Goal: Transaction & Acquisition: Purchase product/service

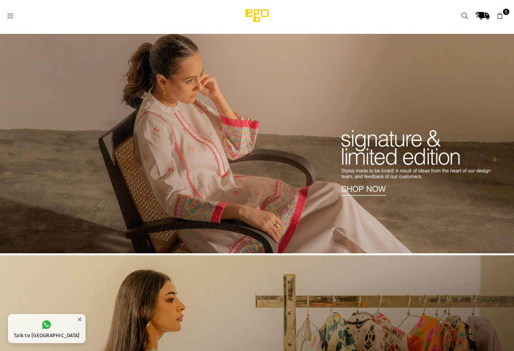
click at [373, 190] on img at bounding box center [257, 143] width 514 height 219
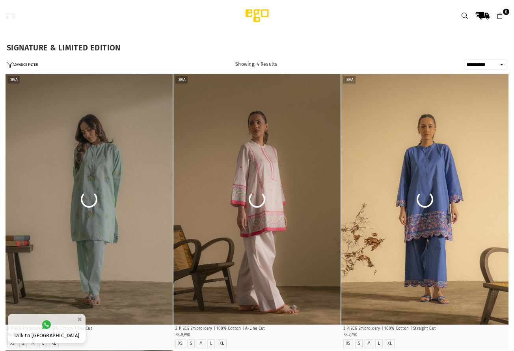
select select "**********"
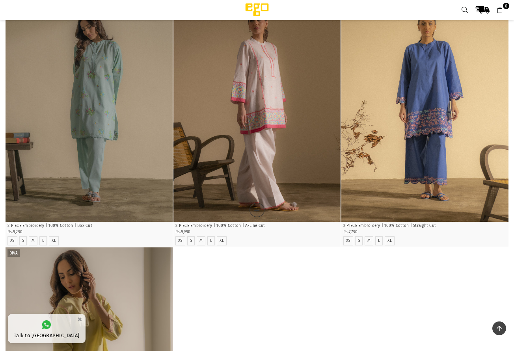
scroll to position [88, 0]
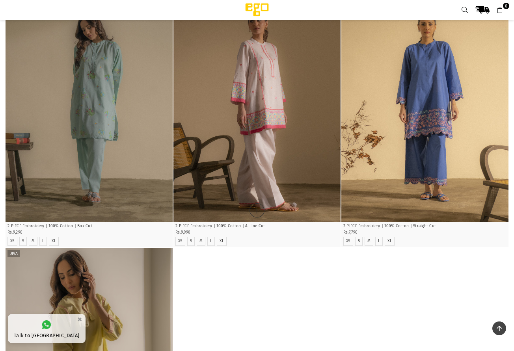
click at [267, 137] on img "1 / 5" at bounding box center [256, 97] width 167 height 251
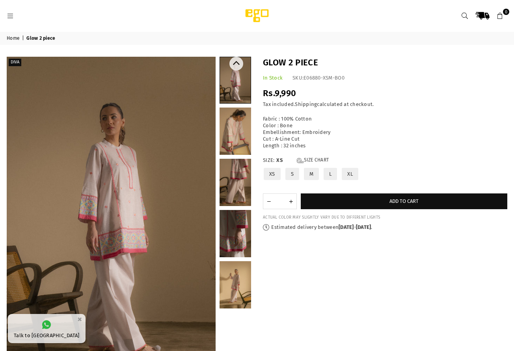
click at [238, 195] on link at bounding box center [235, 182] width 32 height 47
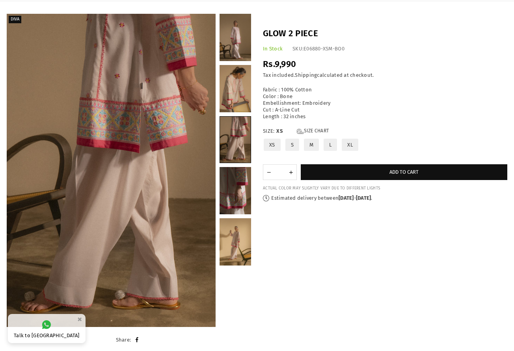
scroll to position [44, 0]
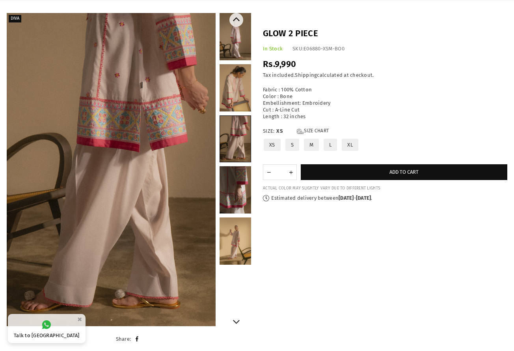
click at [242, 252] on link at bounding box center [235, 241] width 32 height 47
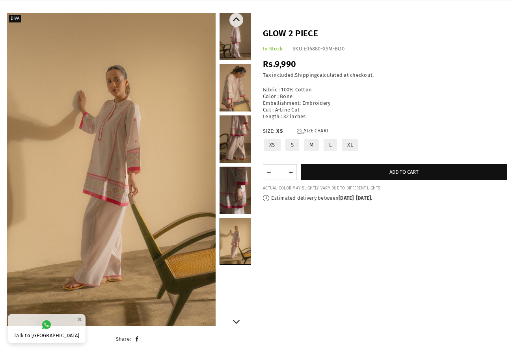
click at [226, 197] on link at bounding box center [235, 190] width 32 height 47
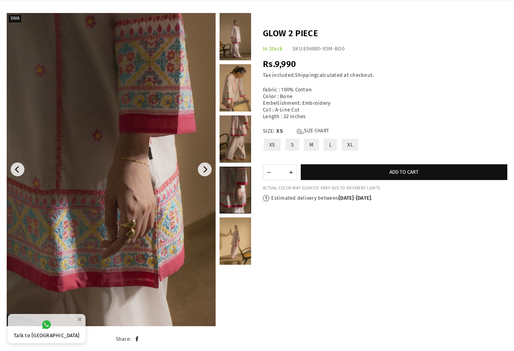
click at [107, 191] on img at bounding box center [111, 169] width 209 height 313
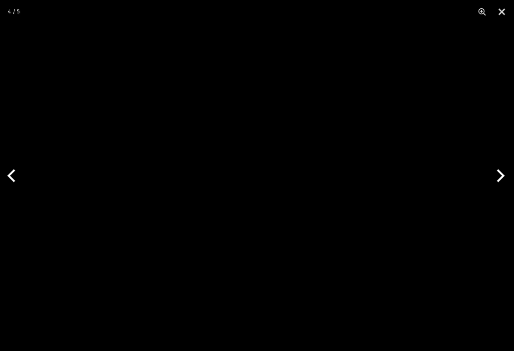
click at [264, 204] on img at bounding box center [257, 175] width 234 height 351
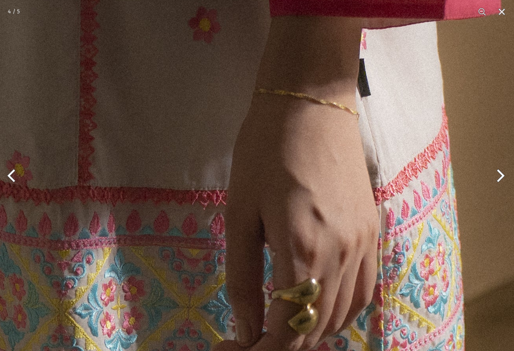
click at [263, 206] on img at bounding box center [245, 127] width 630 height 946
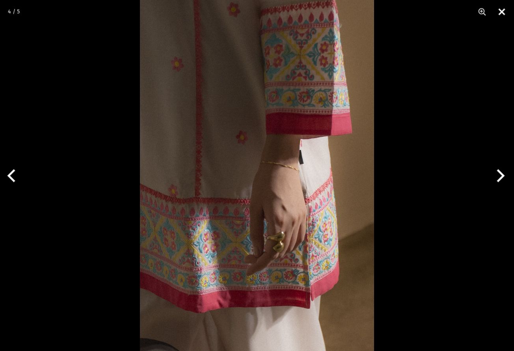
click at [501, 9] on button "Close" at bounding box center [502, 12] width 20 height 24
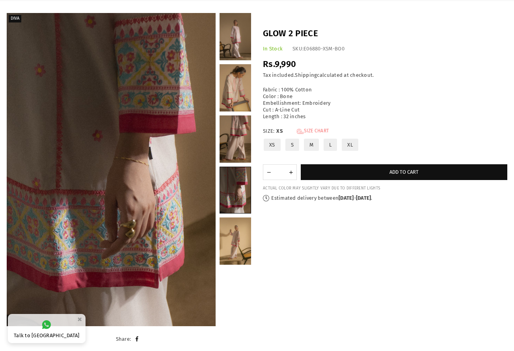
click at [319, 128] on link "Size Chart" at bounding box center [313, 131] width 32 height 7
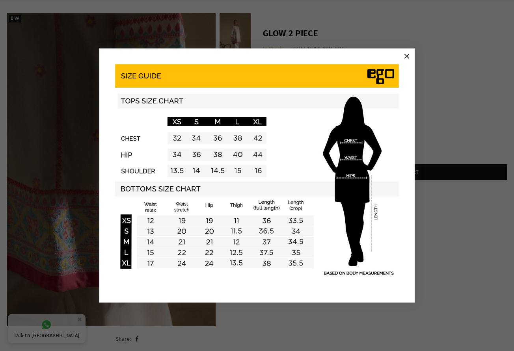
click at [407, 57] on button "×" at bounding box center [407, 56] width 12 height 12
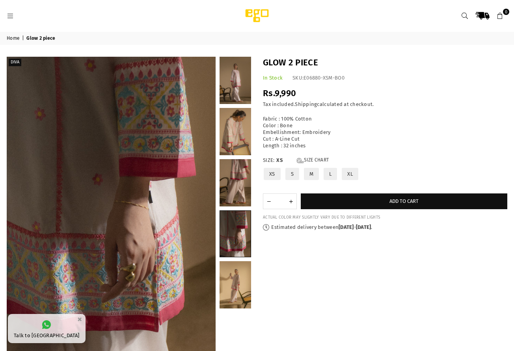
scroll to position [0, 0]
click at [6, 17] on header "Ego .st0 { fill: #000000; } 0" at bounding box center [257, 16] width 512 height 32
click at [12, 16] on icon at bounding box center [10, 16] width 7 height 7
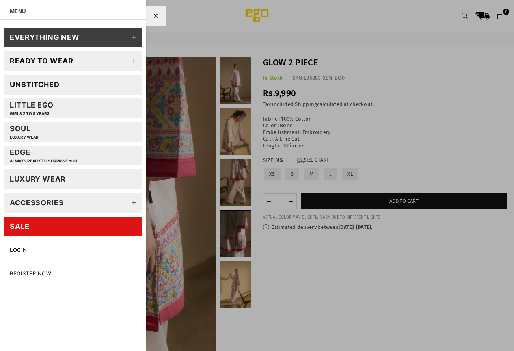
click at [43, 61] on div "Ready to wear" at bounding box center [41, 60] width 63 height 9
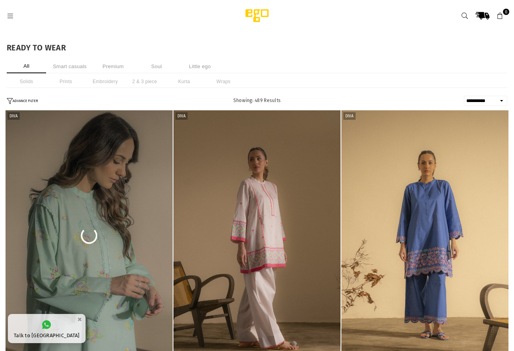
select select "**********"
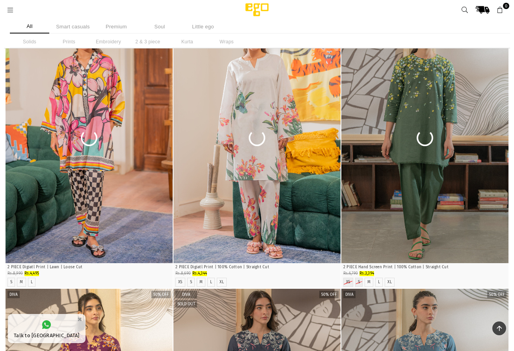
scroll to position [2161, 0]
